Goal: Task Accomplishment & Management: Manage account settings

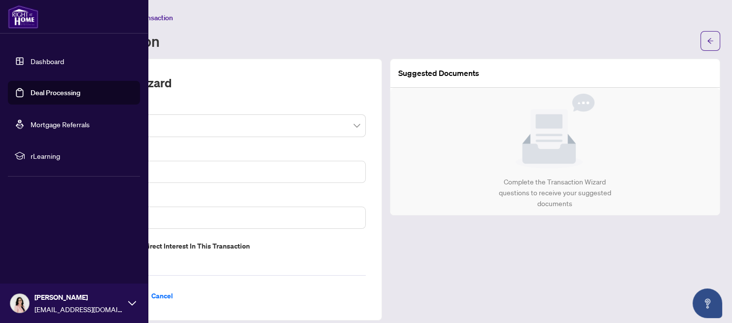
click at [31, 60] on link "Dashboard" at bounding box center [48, 61] width 34 height 9
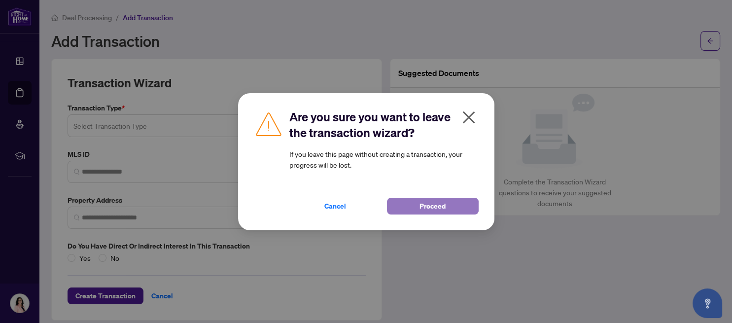
click at [435, 205] on span "Proceed" at bounding box center [433, 206] width 26 height 16
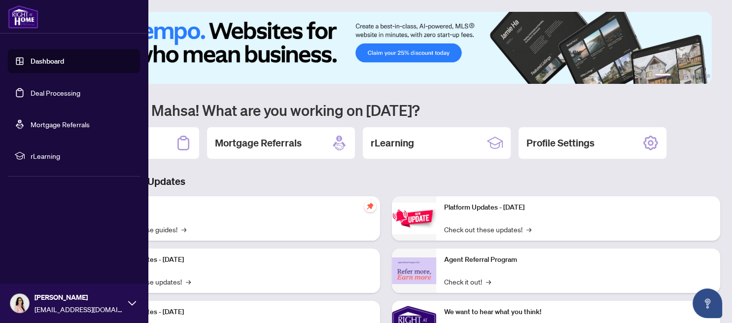
click at [31, 92] on link "Deal Processing" at bounding box center [56, 92] width 50 height 9
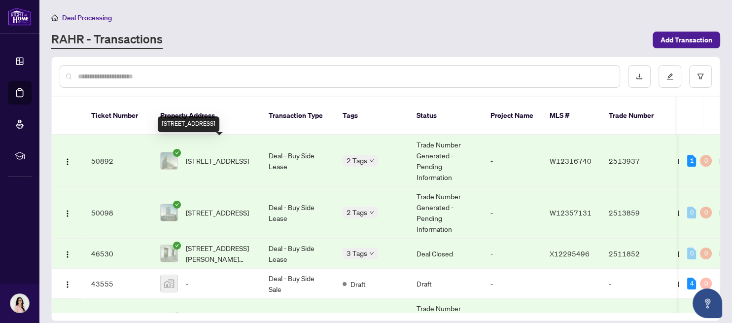
click at [234, 155] on span "[STREET_ADDRESS]" at bounding box center [217, 160] width 63 height 11
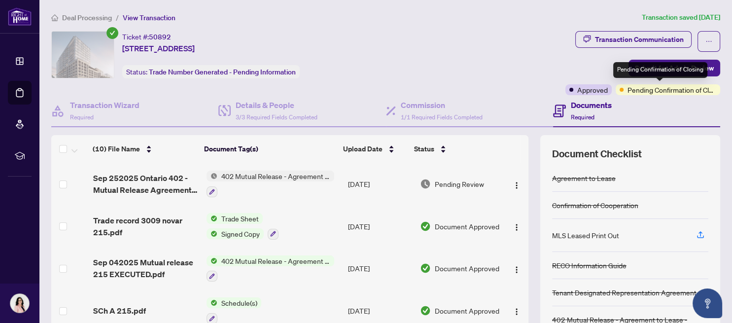
click at [668, 90] on span "Pending Confirmation of Closing" at bounding box center [672, 89] width 89 height 11
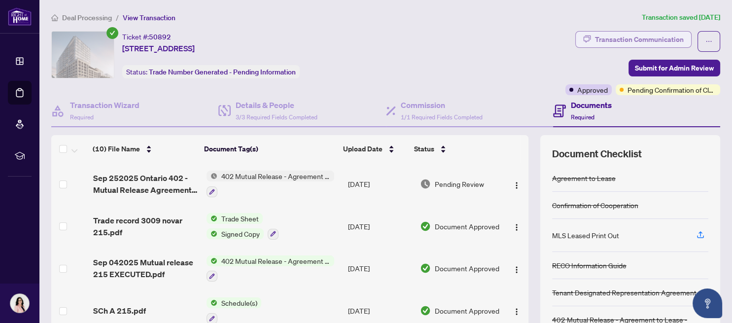
click at [624, 33] on div "Transaction Communication" at bounding box center [639, 40] width 89 height 16
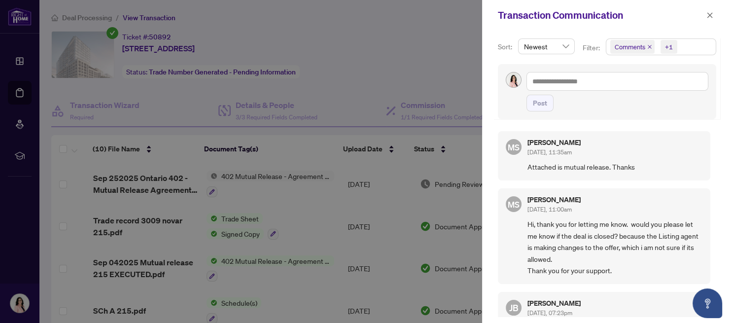
click at [448, 28] on div at bounding box center [366, 161] width 732 height 323
click at [712, 16] on icon "close" at bounding box center [710, 14] width 5 height 5
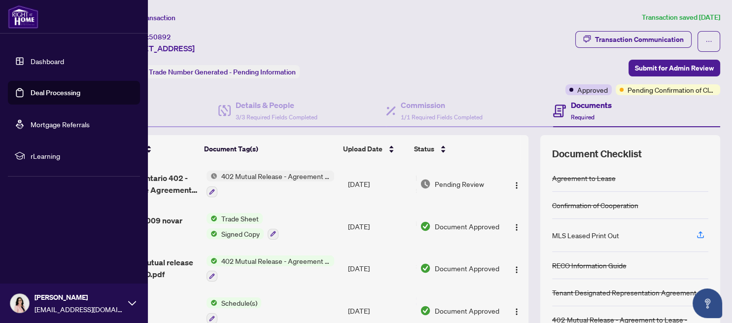
click at [31, 94] on link "Deal Processing" at bounding box center [56, 92] width 50 height 9
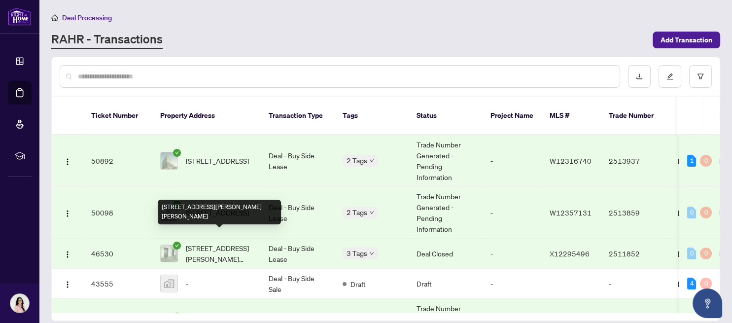
scroll to position [122, 0]
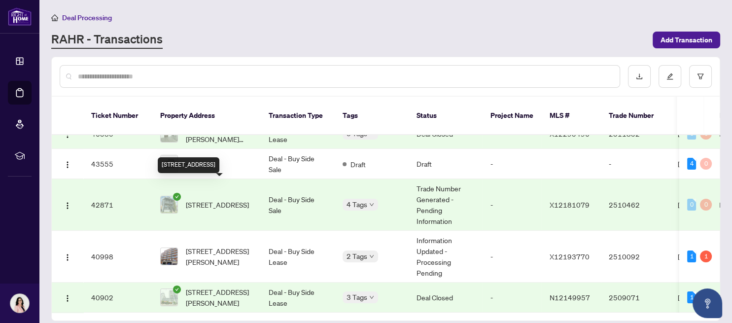
click at [208, 199] on span "[STREET_ADDRESS]" at bounding box center [217, 204] width 63 height 11
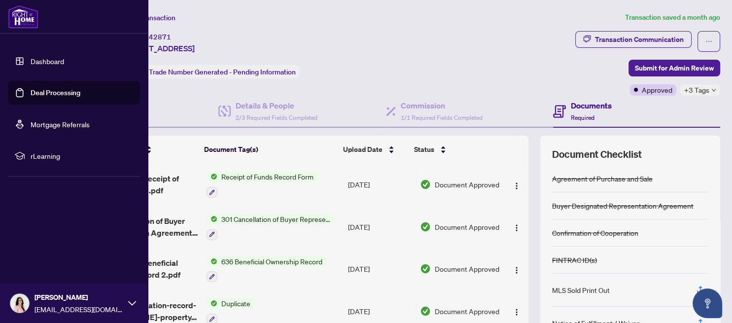
click at [31, 88] on link "Deal Processing" at bounding box center [56, 92] width 50 height 9
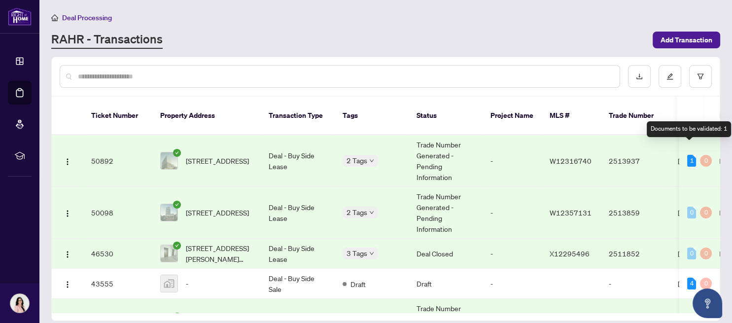
click at [690, 155] on div "1" at bounding box center [692, 161] width 9 height 12
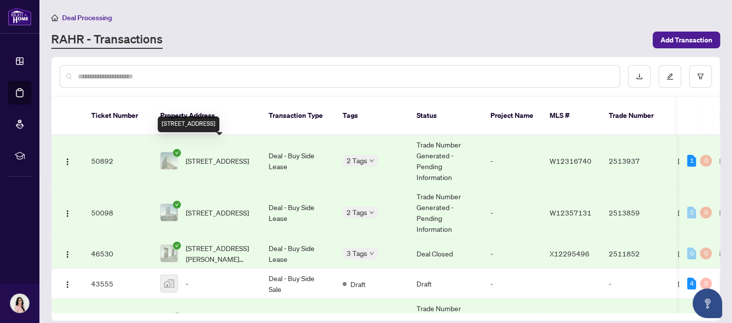
click at [234, 155] on span "[STREET_ADDRESS]" at bounding box center [217, 160] width 63 height 11
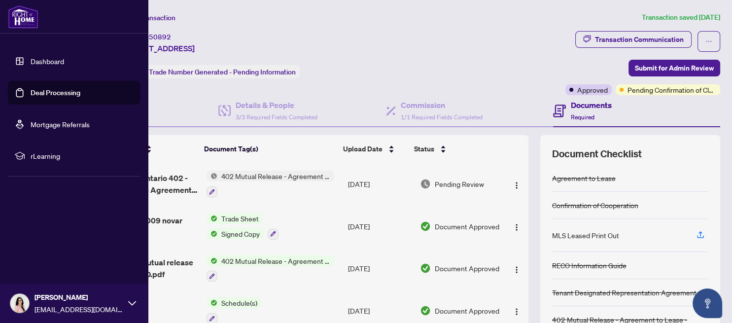
click at [31, 93] on link "Deal Processing" at bounding box center [56, 92] width 50 height 9
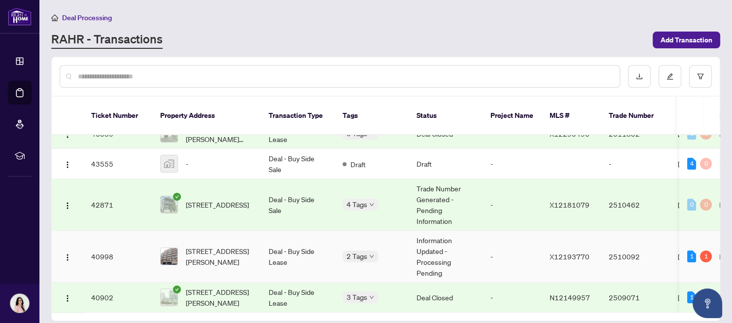
scroll to position [122, 0]
click at [206, 199] on span "[STREET_ADDRESS]" at bounding box center [217, 204] width 63 height 11
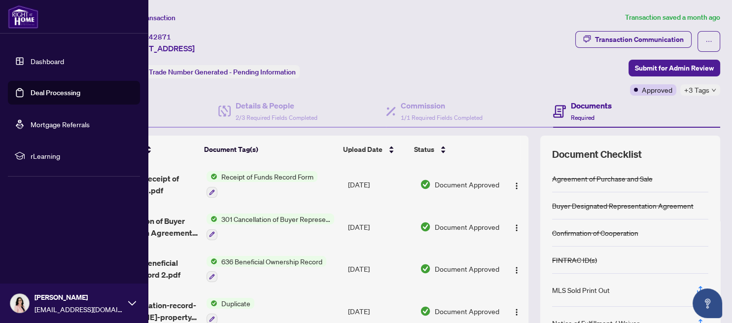
click at [36, 92] on link "Deal Processing" at bounding box center [56, 92] width 50 height 9
